Goal: Information Seeking & Learning: Find specific fact

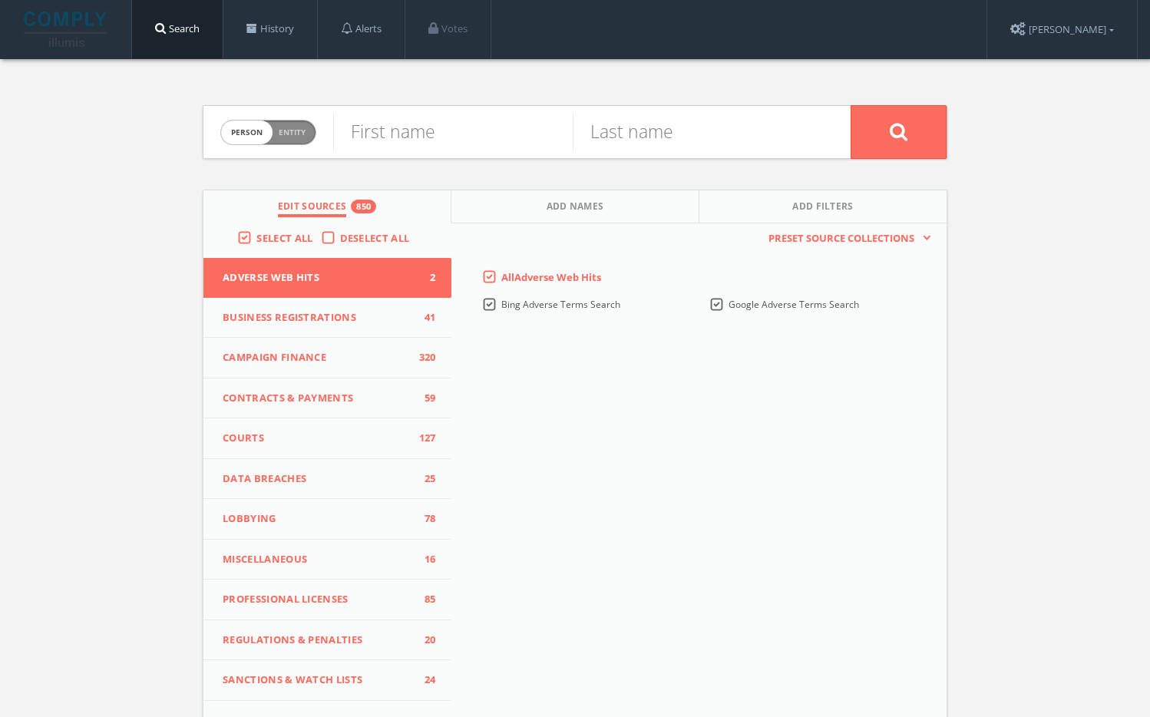
drag, startPoint x: 287, startPoint y: 137, endPoint x: 299, endPoint y: 136, distance: 12.4
click at [288, 137] on span "Entity" at bounding box center [292, 133] width 27 height 12
checkbox input "true"
type input "Chapter One NFP"
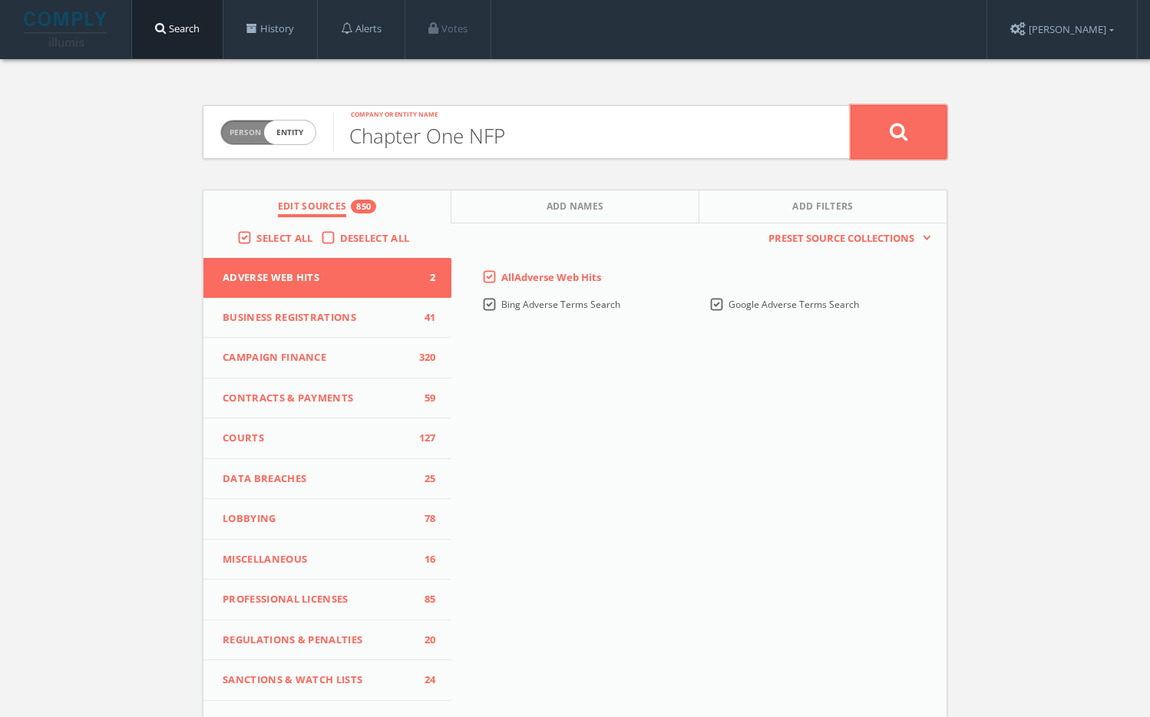
click at [898, 128] on icon at bounding box center [899, 131] width 18 height 19
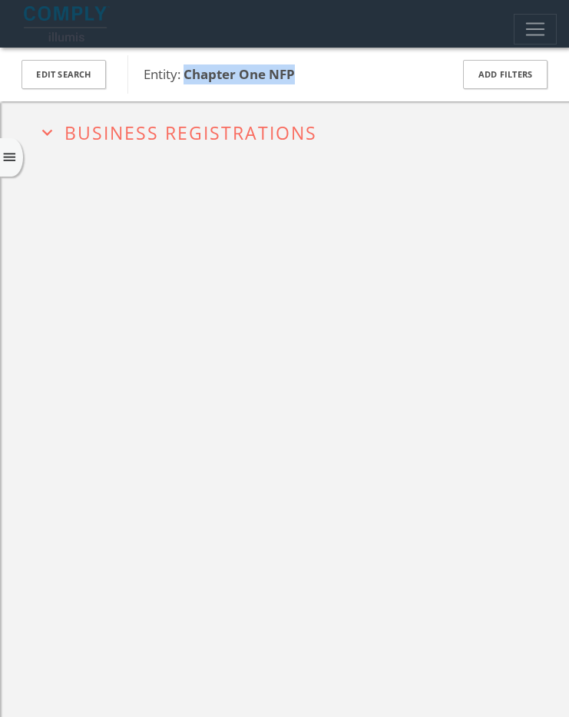
drag, startPoint x: 303, startPoint y: 74, endPoint x: 197, endPoint y: 72, distance: 106.0
click at [187, 71] on span "Entity: Chapter One NFP" at bounding box center [287, 74] width 286 height 20
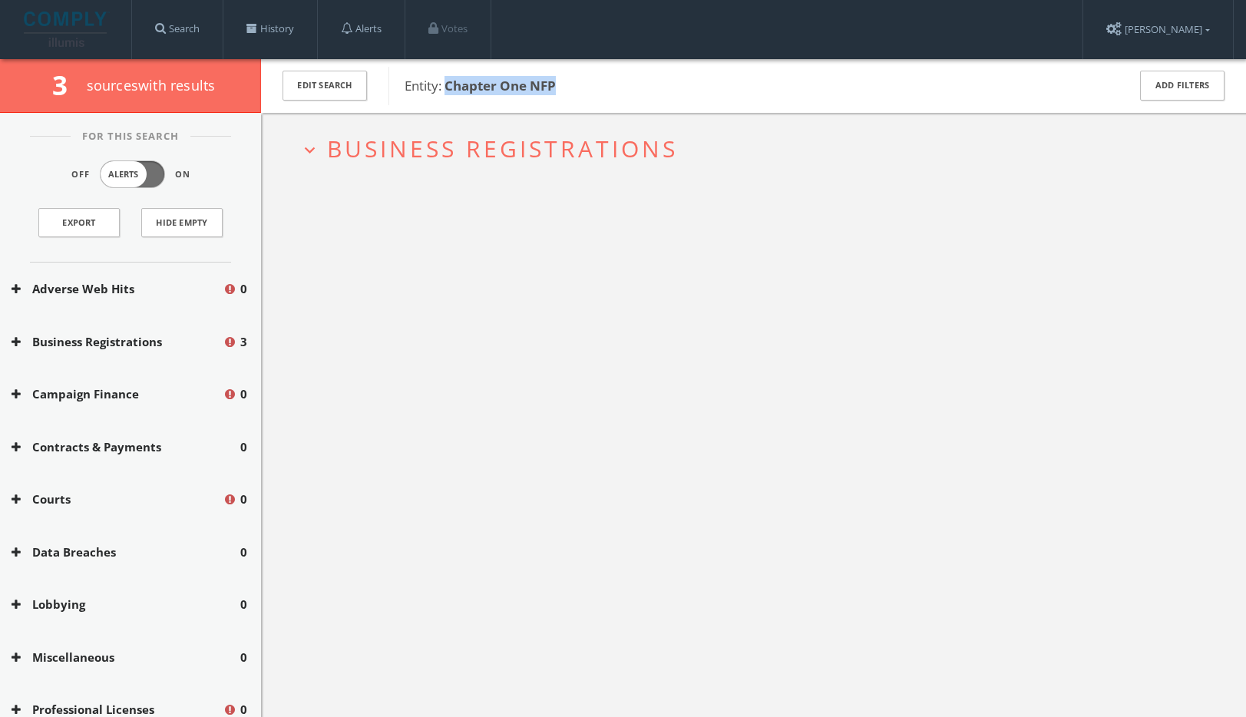
click at [471, 156] on span "Business Registrations" at bounding box center [502, 148] width 351 height 31
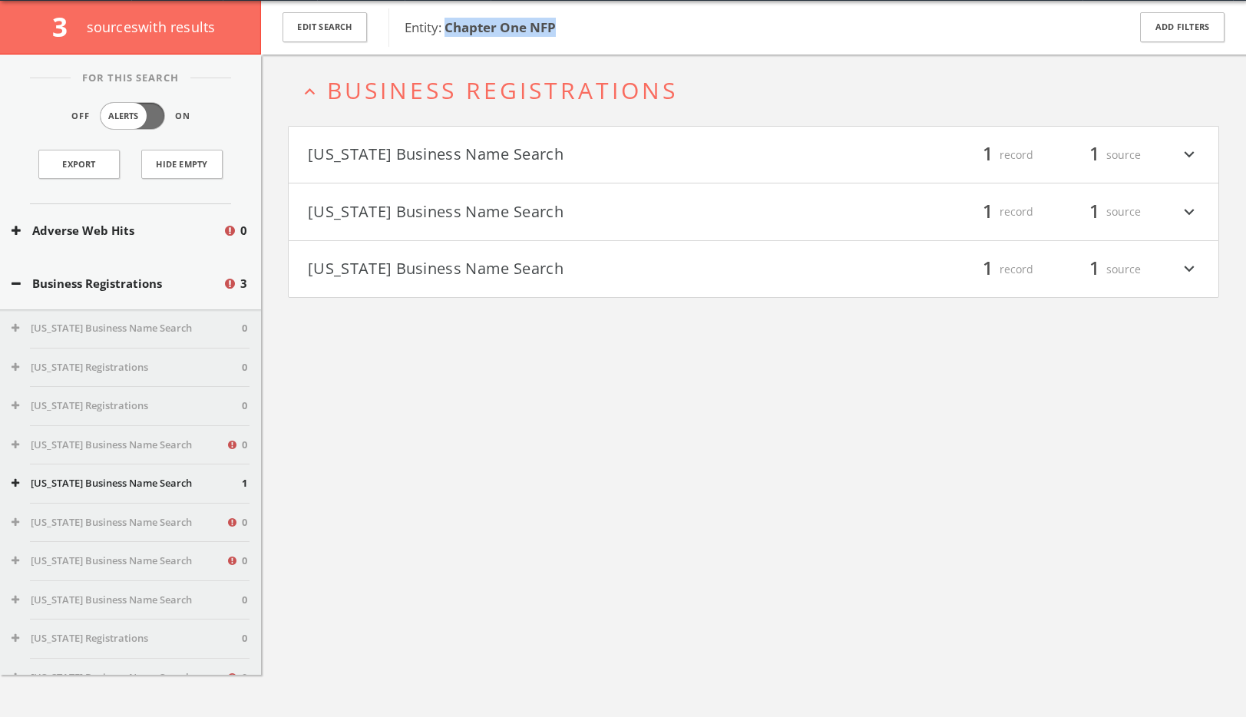
scroll to position [59, 0]
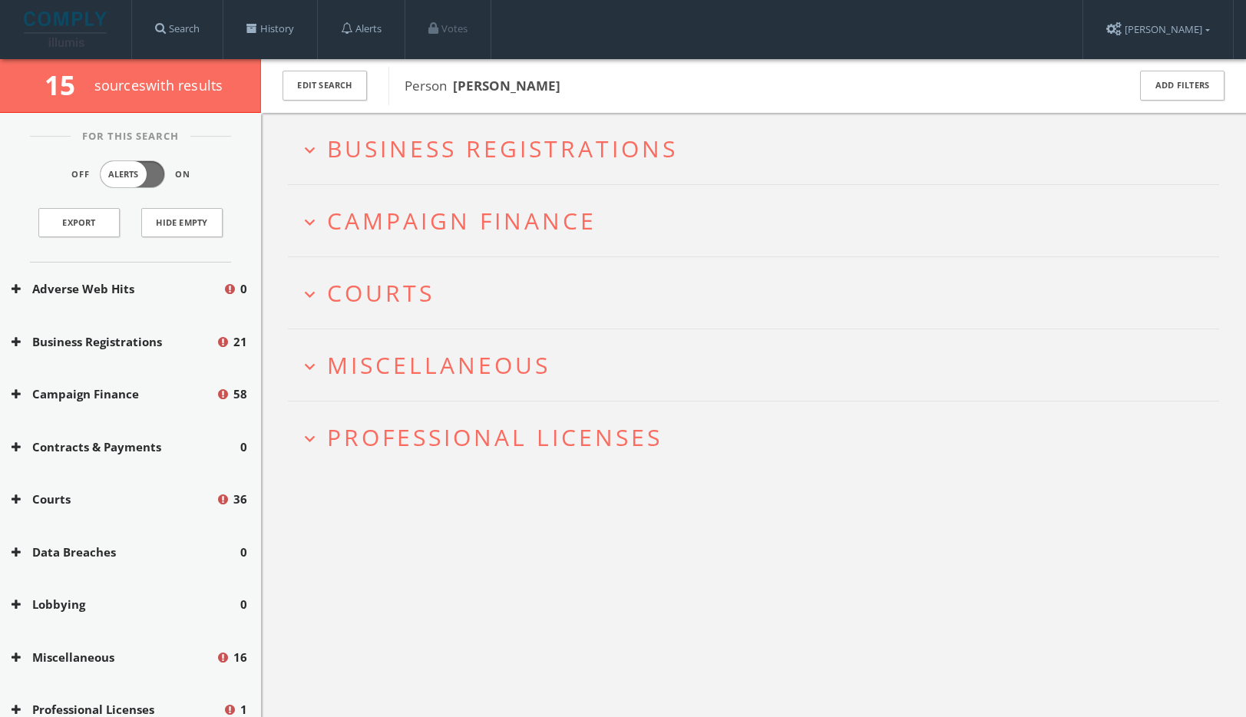
click at [536, 470] on h2 "expand_more Professional Licenses" at bounding box center [753, 437] width 931 height 71
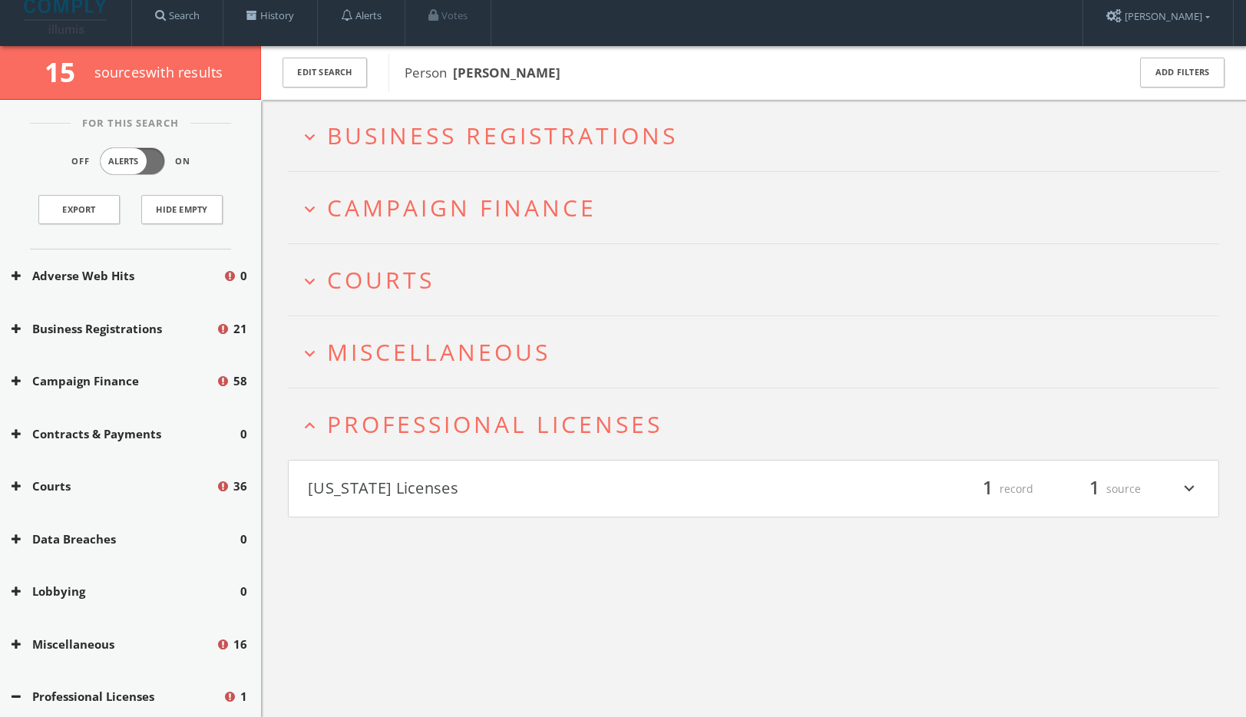
scroll to position [90, 0]
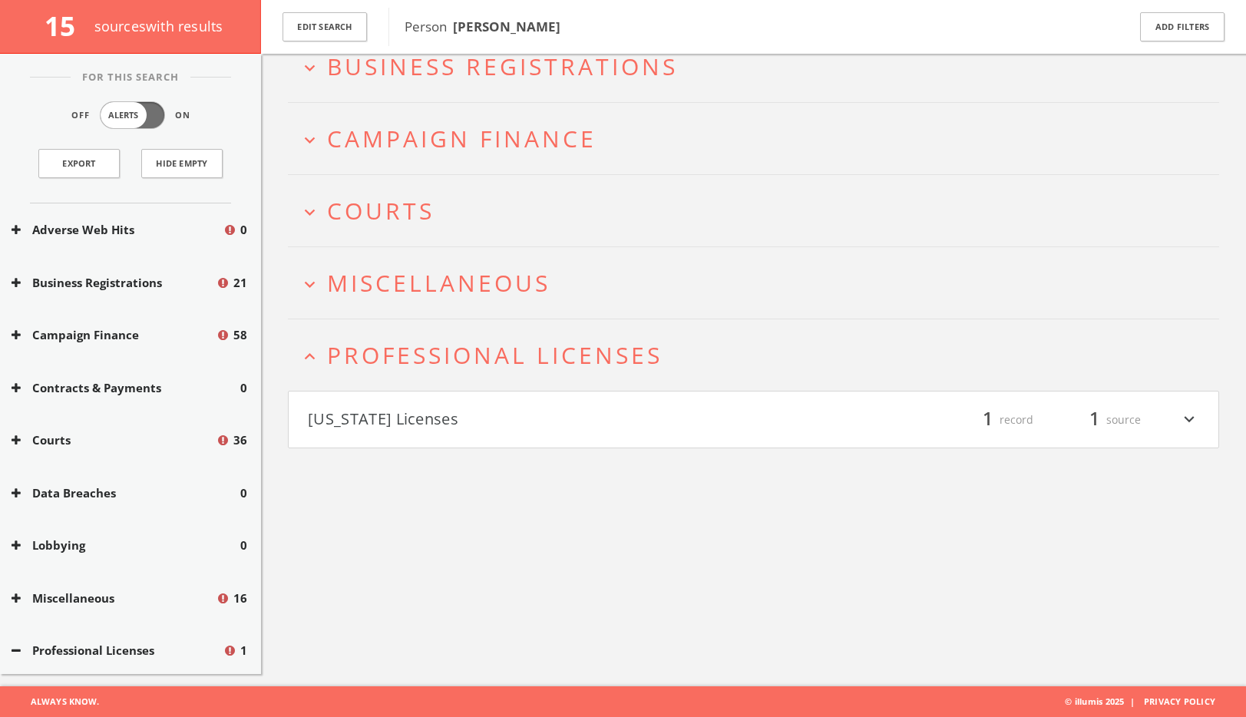
click at [518, 410] on button "[US_STATE] Licenses" at bounding box center [531, 420] width 446 height 26
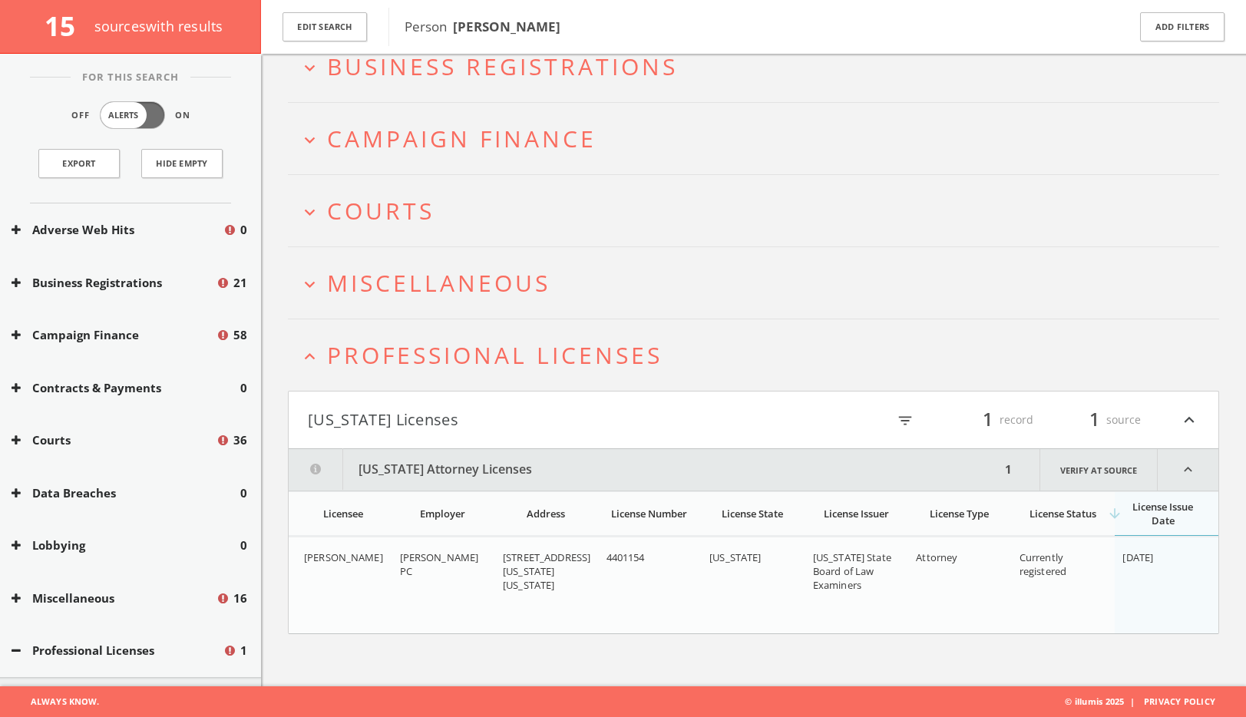
click at [464, 293] on span "Miscellaneous" at bounding box center [438, 282] width 223 height 31
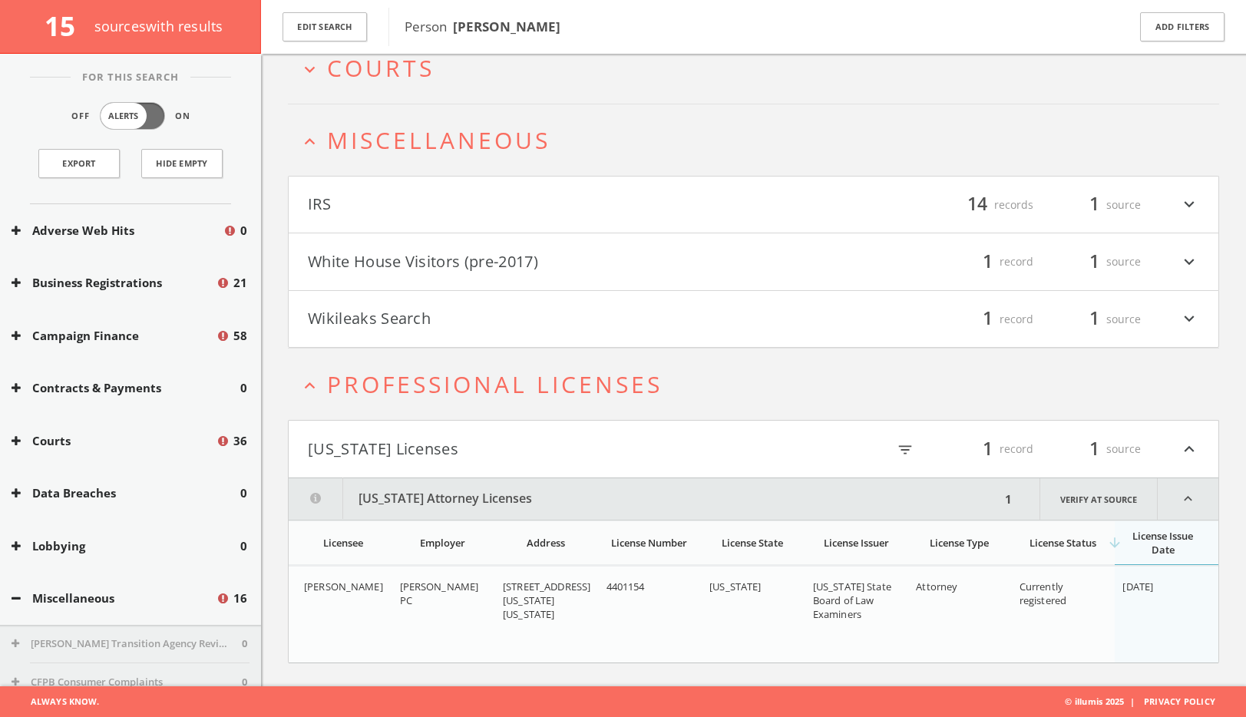
click at [519, 259] on button "White House Visitors (pre-2017)" at bounding box center [531, 262] width 446 height 26
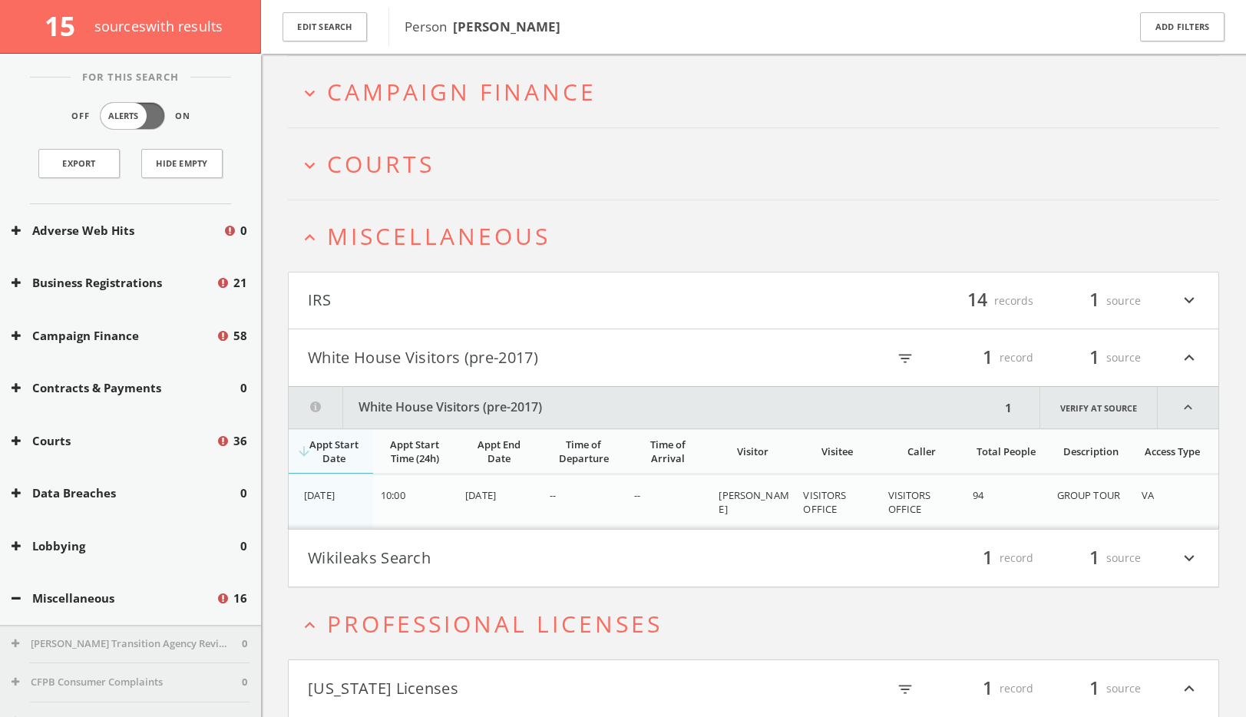
scroll to position [0, 0]
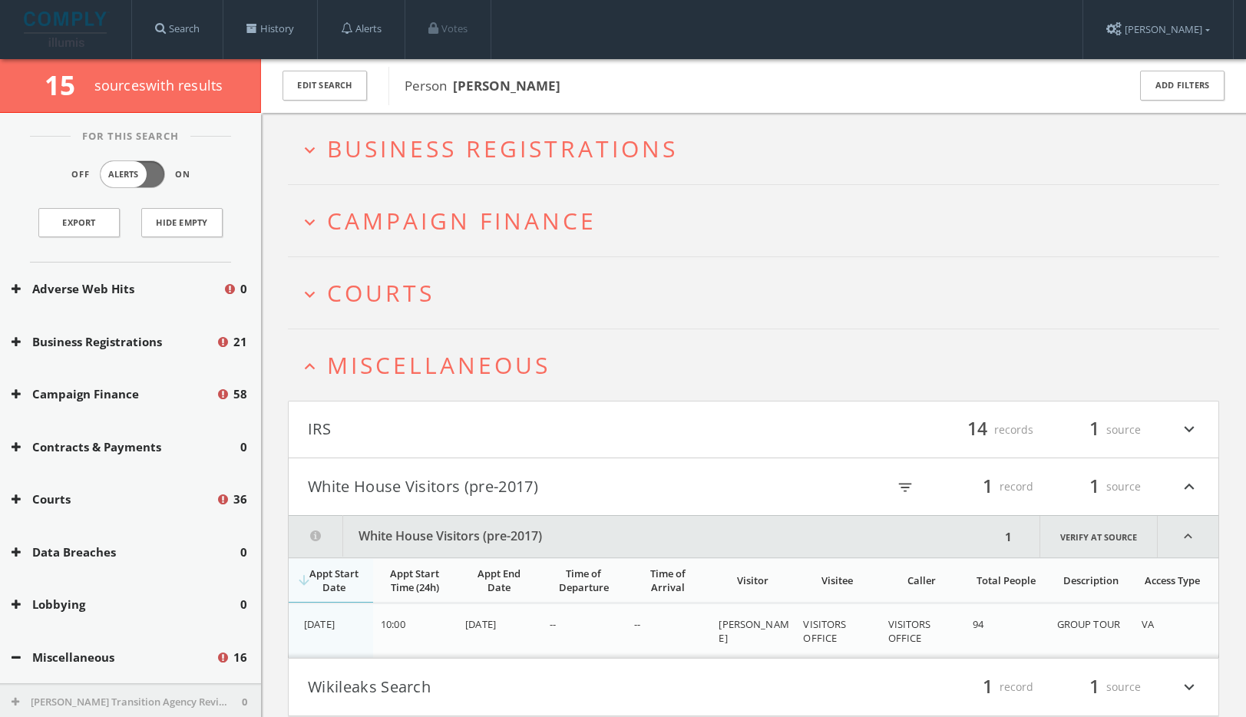
click at [399, 285] on span "Courts" at bounding box center [380, 292] width 107 height 31
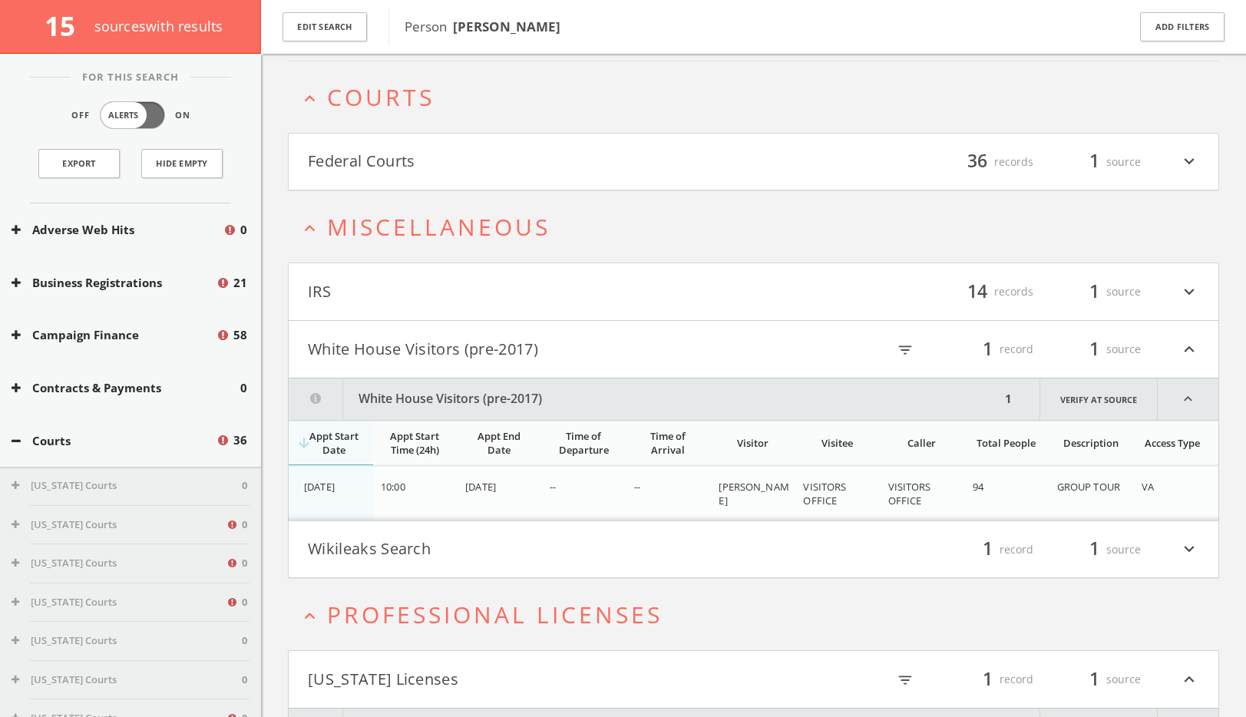
click at [408, 186] on html "Search History Alerts Votes [PERSON_NAME] Edit Profile Change Password Security…" at bounding box center [623, 372] width 1246 height 1151
click at [402, 179] on h4 "Federal Courts filter_list 36 records 1 source expand_more" at bounding box center [754, 162] width 930 height 57
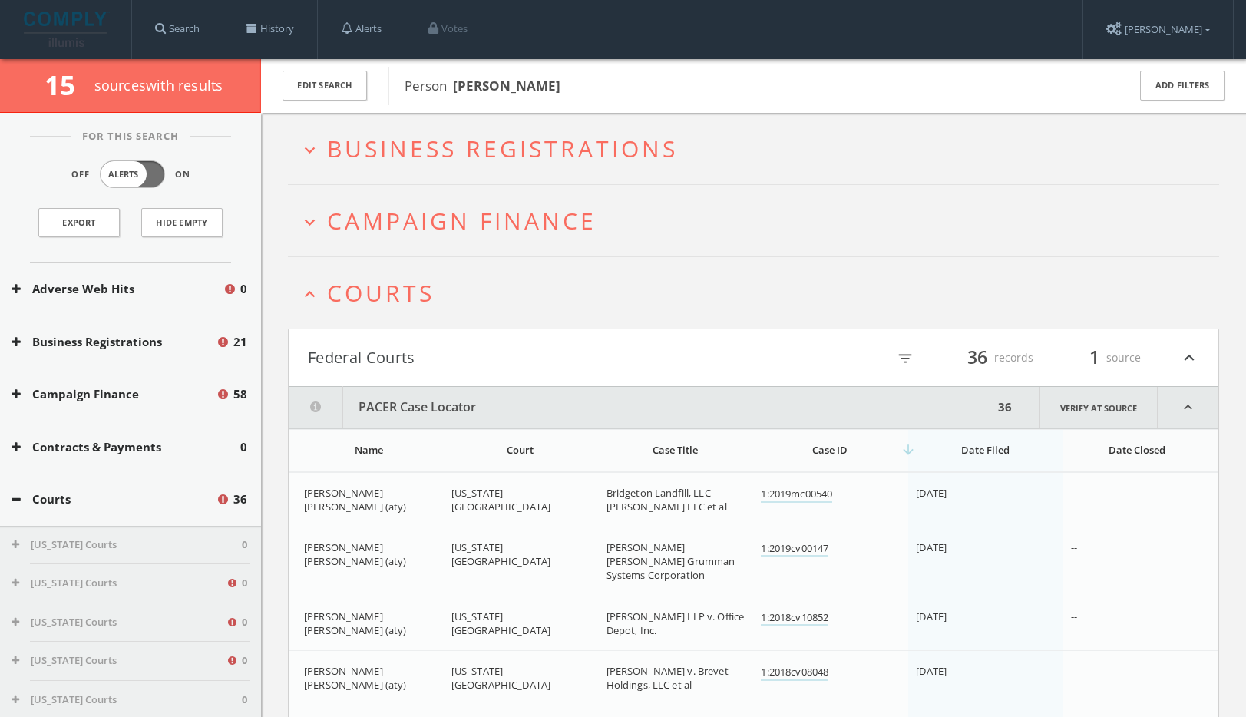
click at [430, 229] on span "Campaign Finance" at bounding box center [461, 220] width 269 height 31
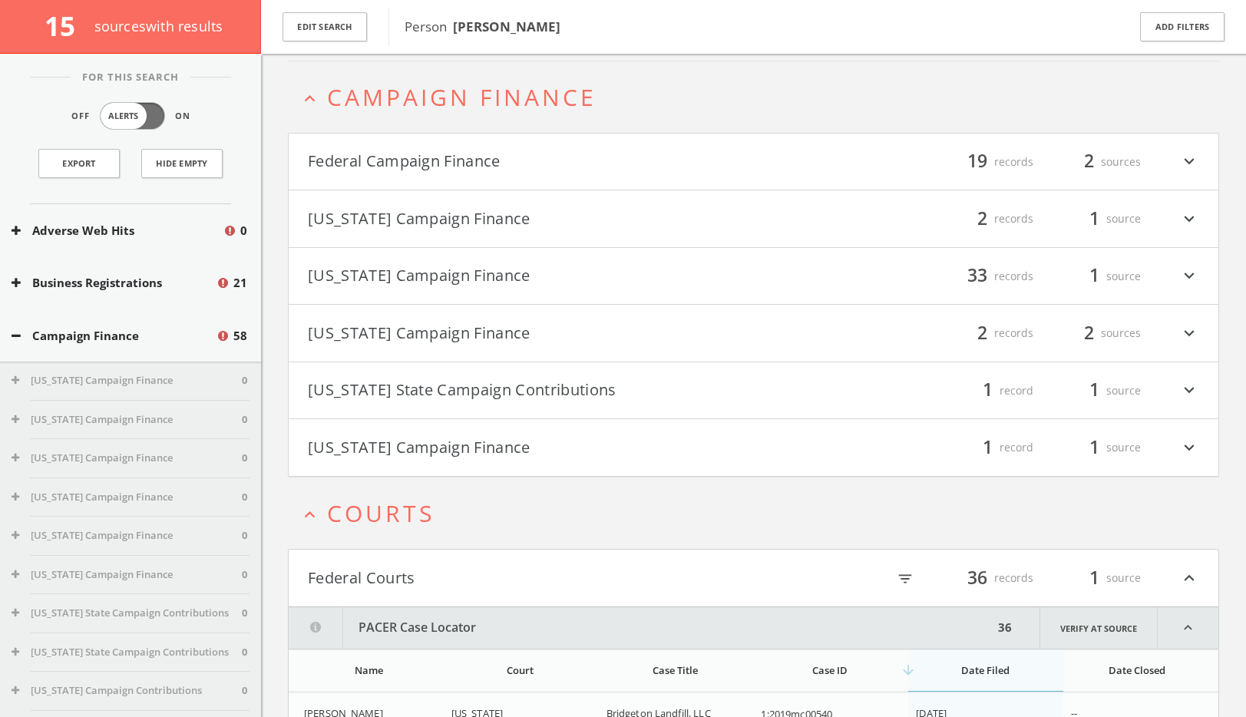
click at [428, 177] on h4 "Federal Campaign Finance filter_list 19 records 2 sources expand_more" at bounding box center [754, 162] width 930 height 57
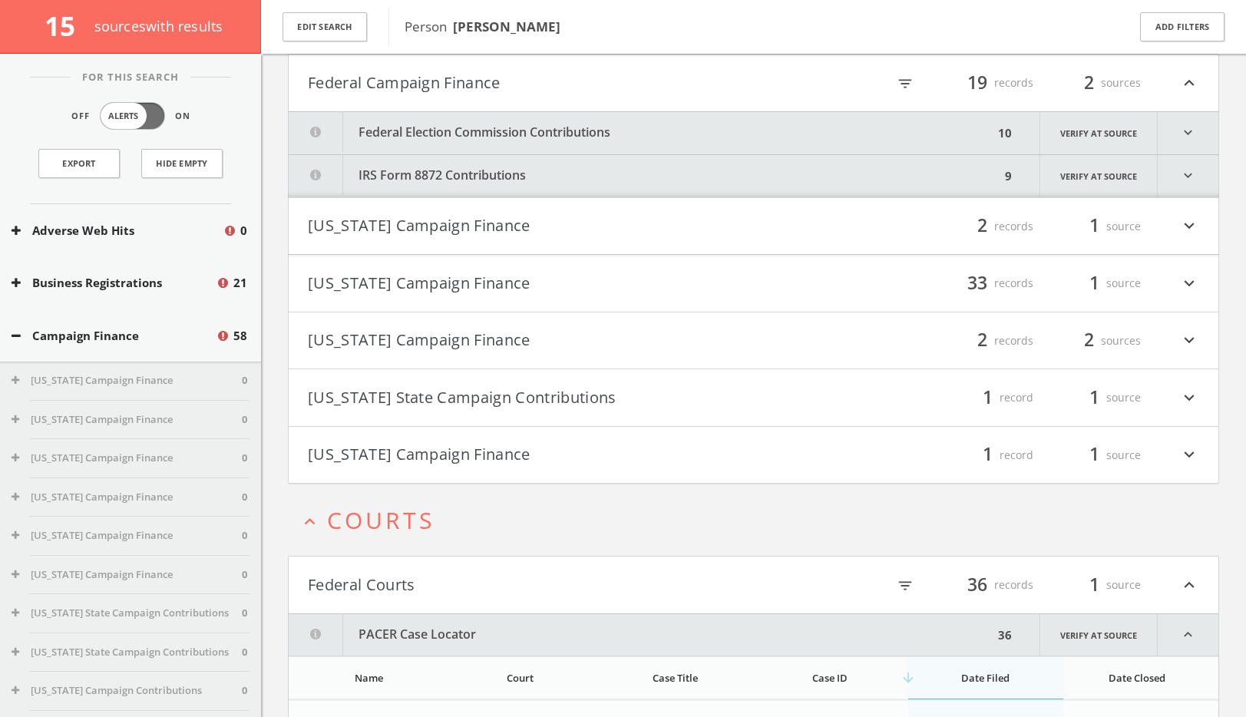
click at [526, 141] on button "Federal Election Commission Contributions" at bounding box center [641, 133] width 705 height 42
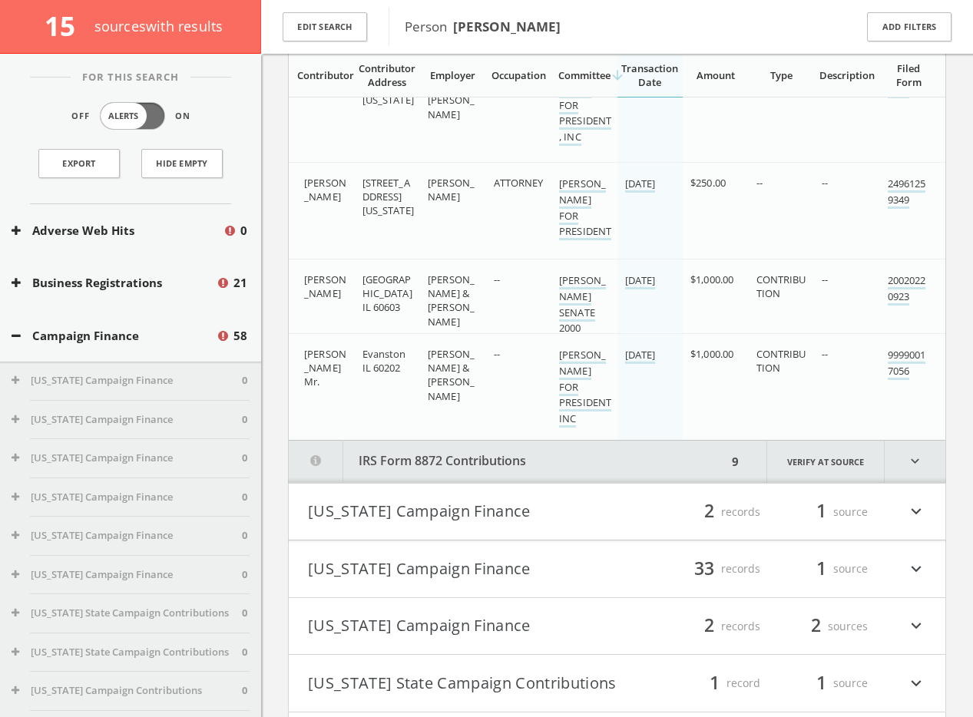
scroll to position [21, 0]
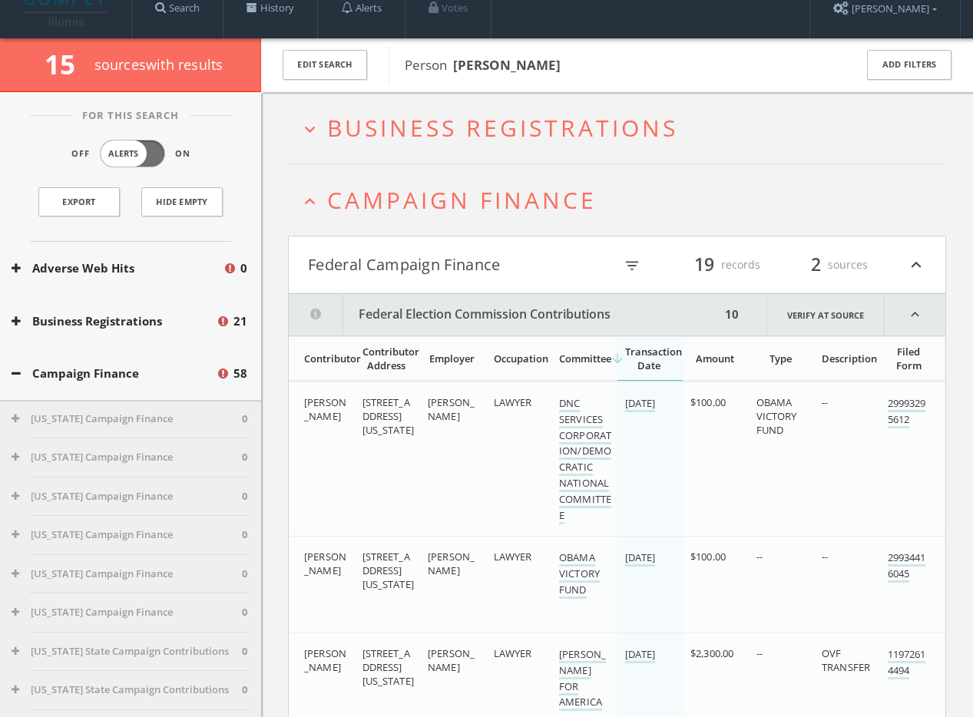
drag, startPoint x: 456, startPoint y: 67, endPoint x: 567, endPoint y: 74, distance: 110.8
click at [567, 74] on div "Person [PERSON_NAME]" at bounding box center [611, 65] width 445 height 38
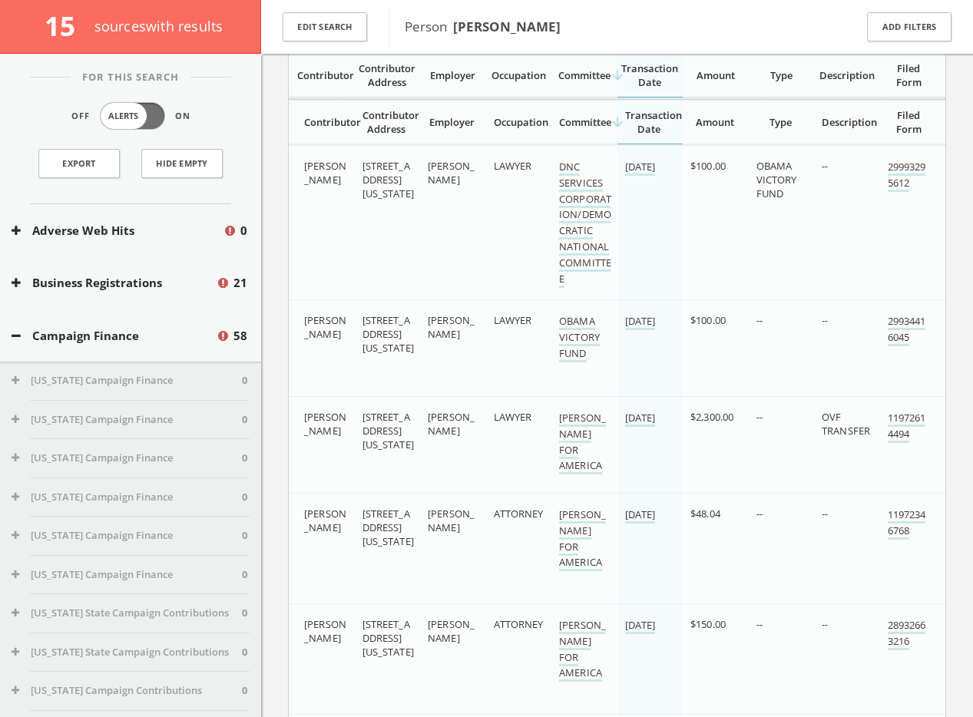
scroll to position [77, 0]
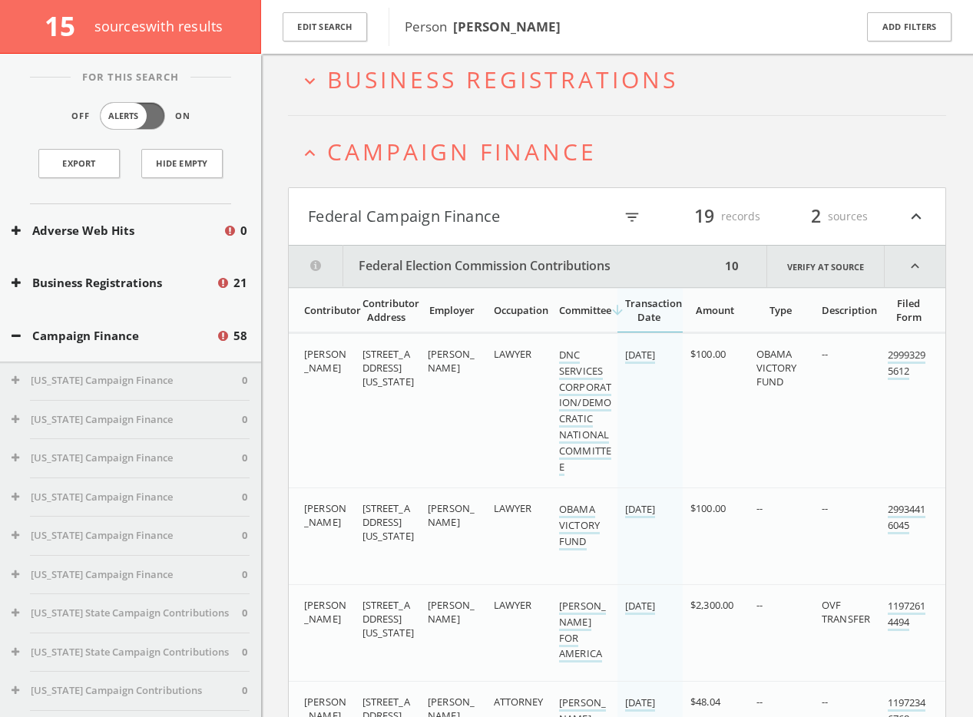
click at [422, 125] on h2 "expand_less Campaign Finance" at bounding box center [617, 151] width 658 height 71
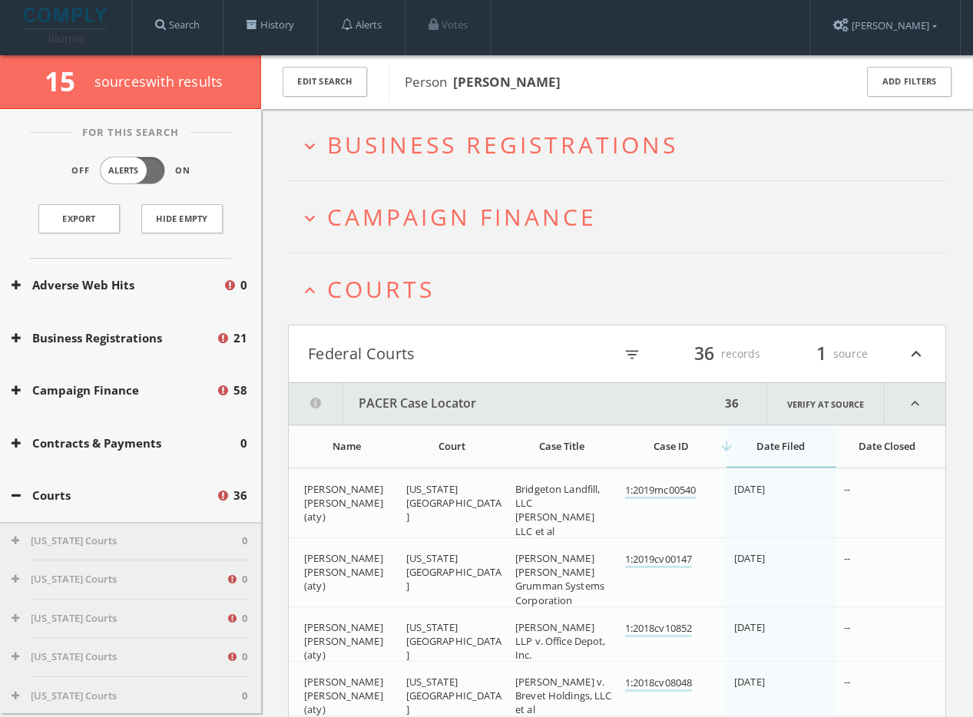
scroll to position [0, 0]
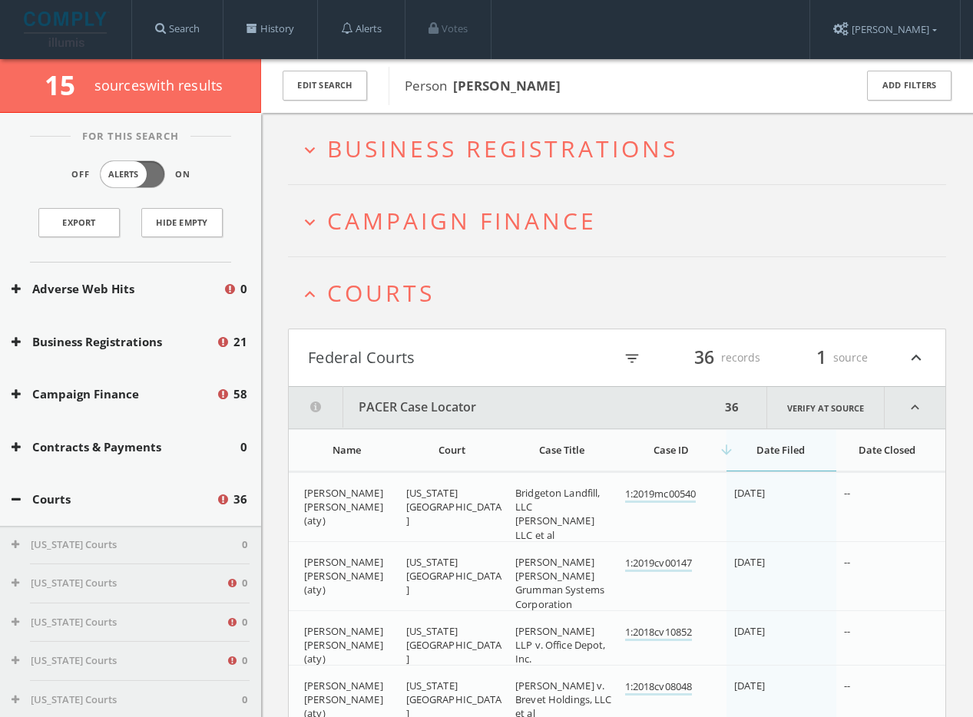
click at [407, 306] on span "Courts" at bounding box center [380, 292] width 107 height 31
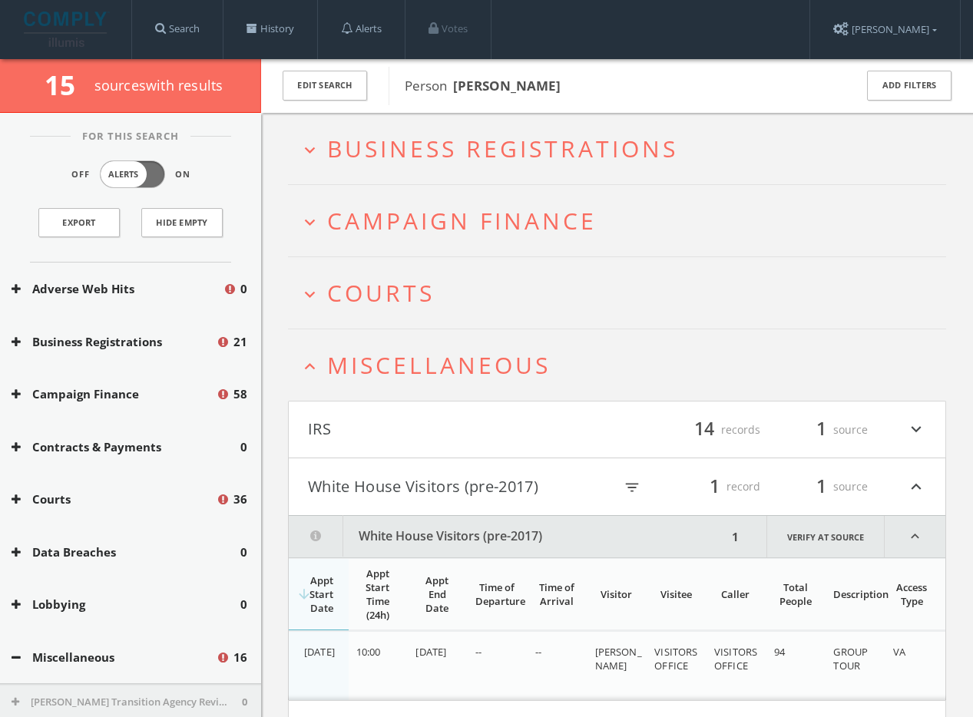
click at [443, 145] on span "Business Registrations" at bounding box center [502, 148] width 351 height 31
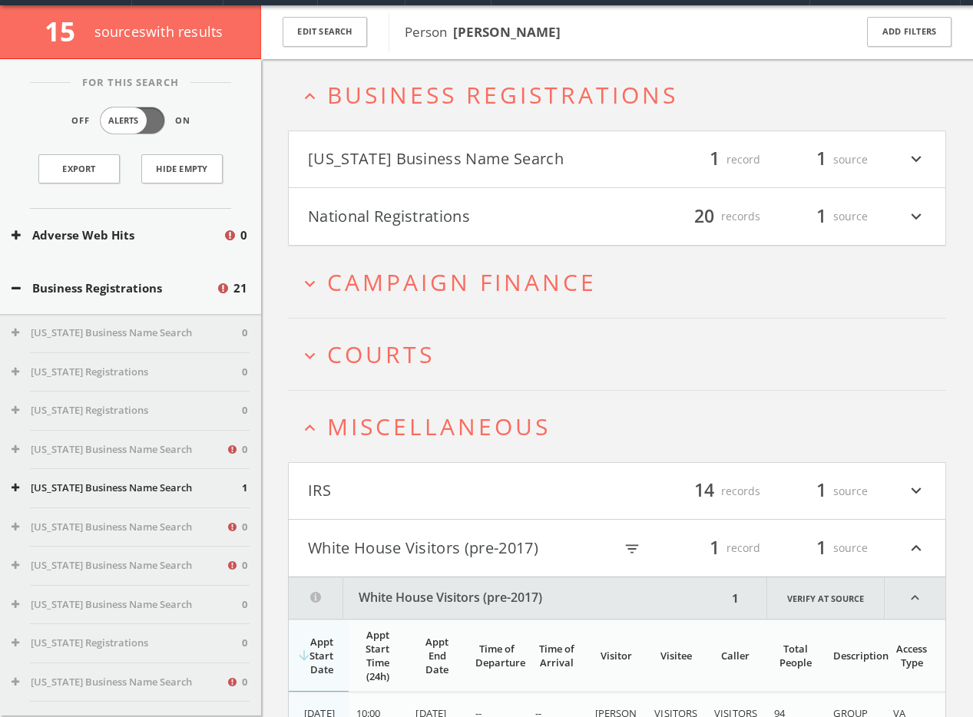
scroll to position [59, 0]
